Goal: Information Seeking & Learning: Learn about a topic

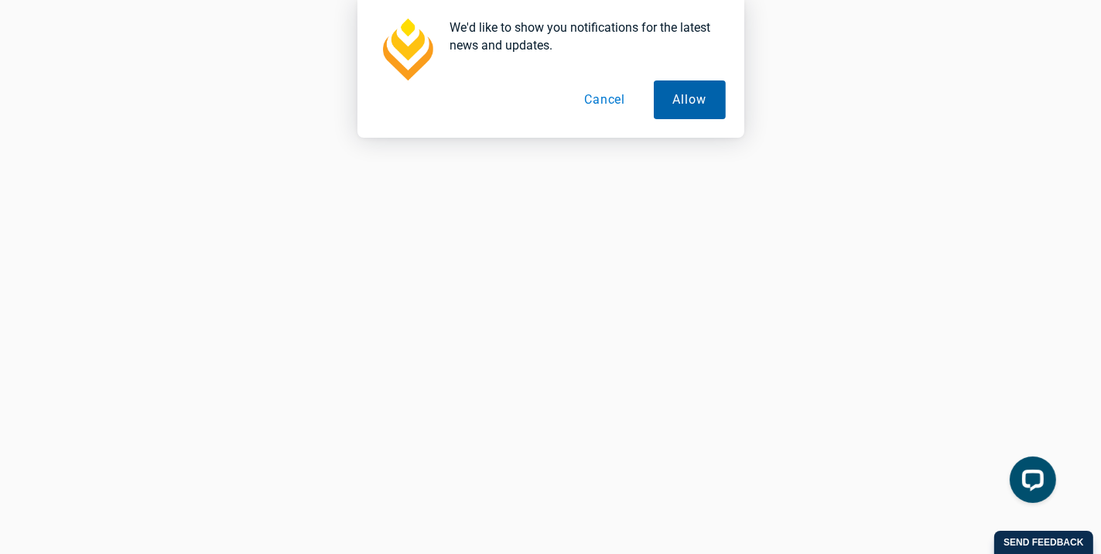
click at [669, 95] on button "Allow" at bounding box center [690, 99] width 72 height 39
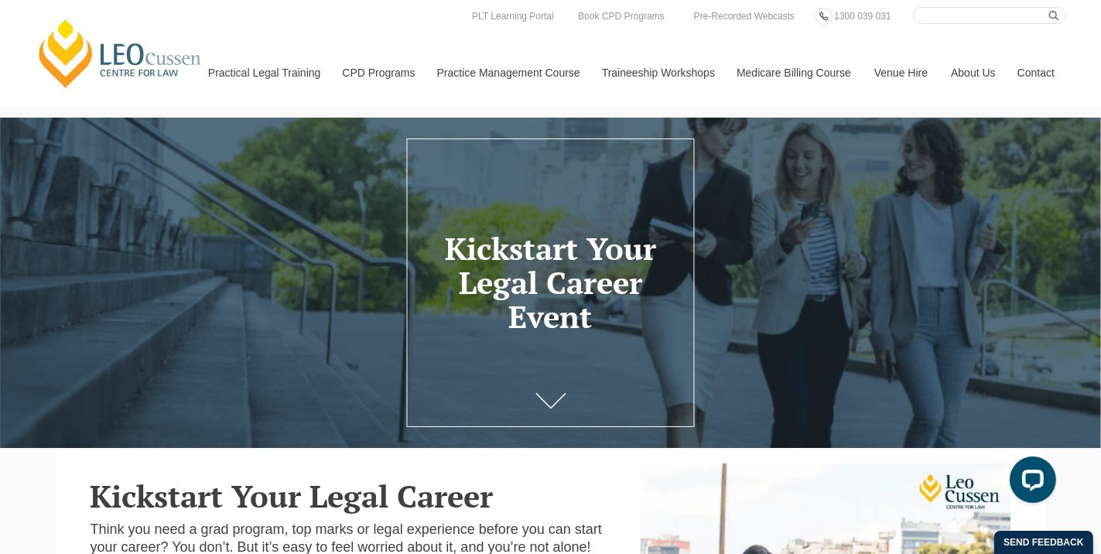
click at [553, 383] on div "Kickstart Your Legal Career Event" at bounding box center [550, 283] width 1101 height 330
